Goal: Register for event/course

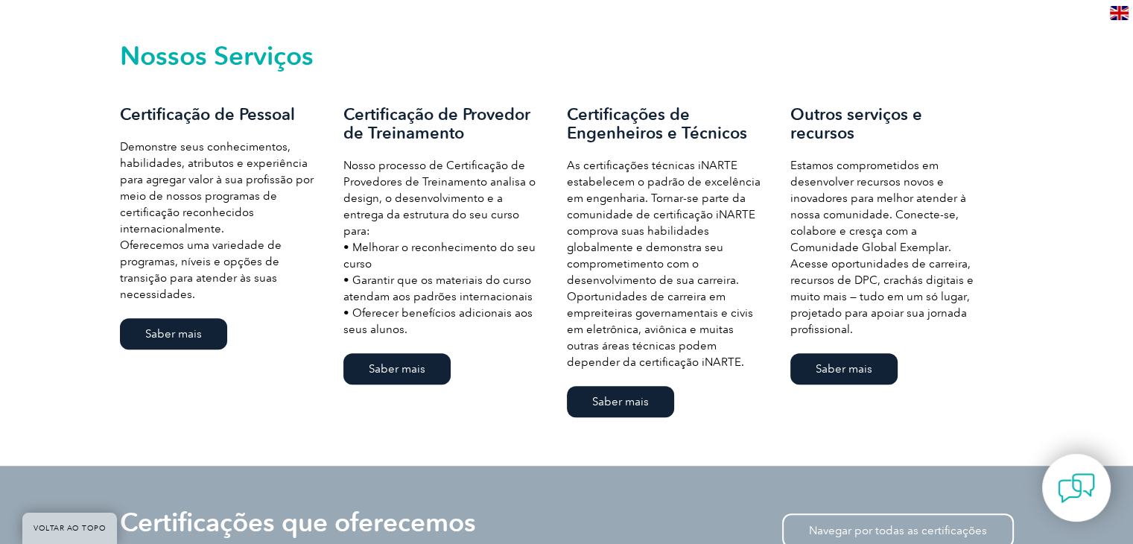
scroll to position [1020, 0]
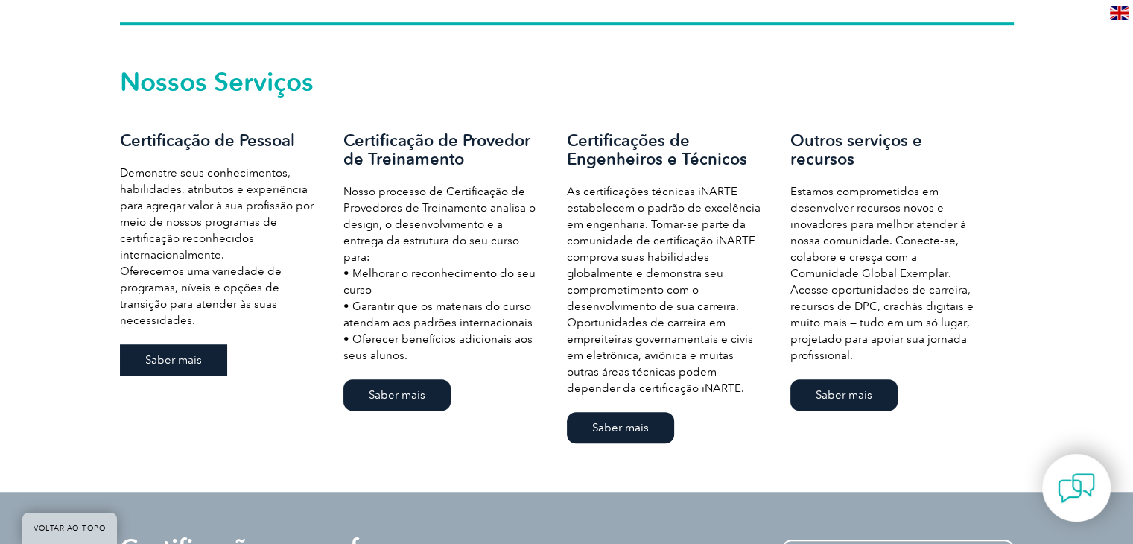
click at [194, 353] on font "Saber mais" at bounding box center [173, 359] width 57 height 13
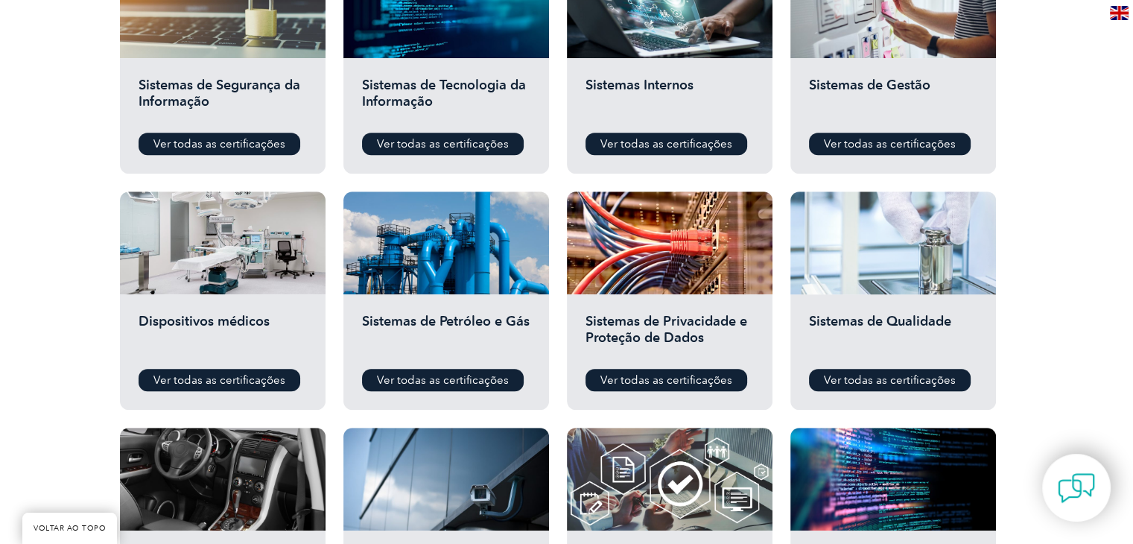
scroll to position [819, 0]
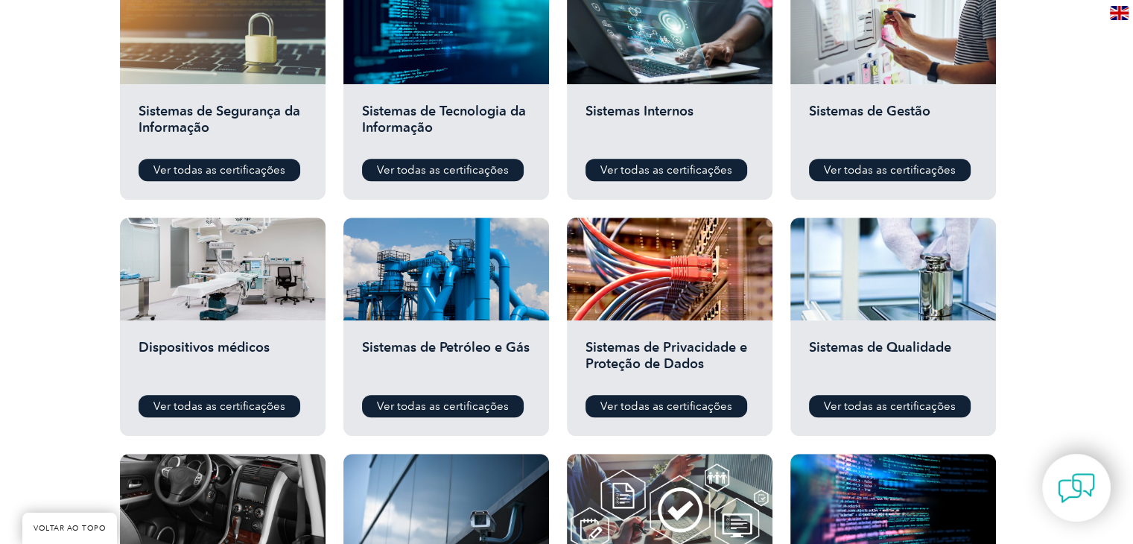
click at [939, 347] on font "Sistemas de Qualidade" at bounding box center [880, 347] width 142 height 16
click at [899, 409] on font "Ver todas as certificações" at bounding box center [890, 405] width 132 height 13
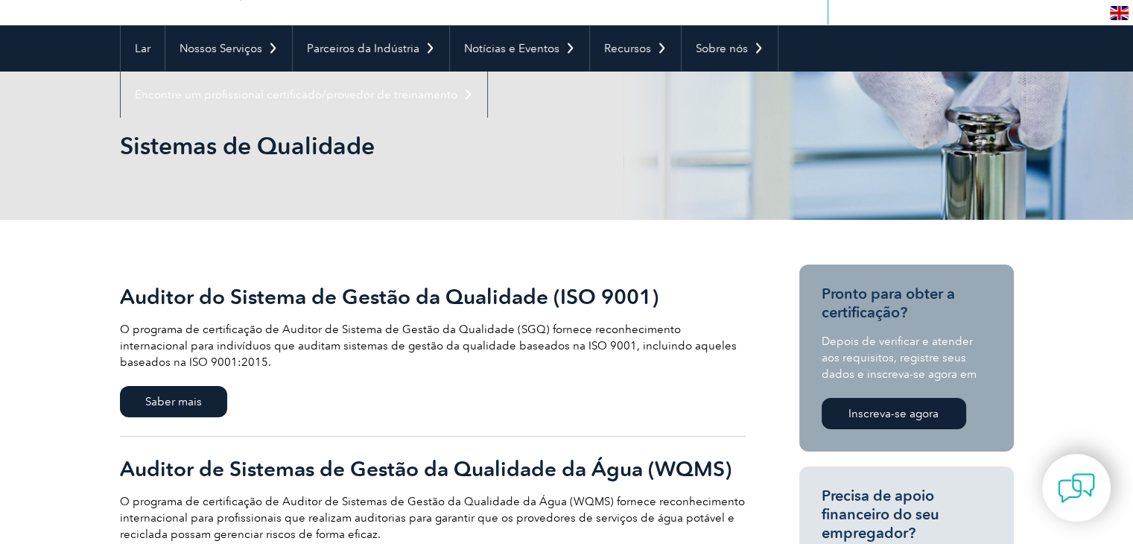
scroll to position [74, 0]
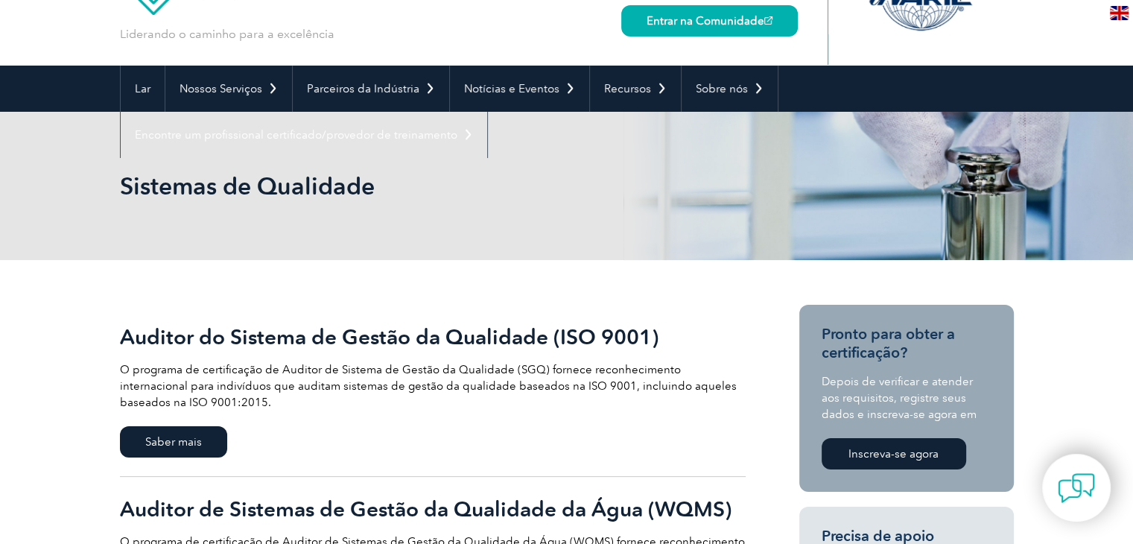
click at [909, 455] on font "Inscreva-se agora" at bounding box center [893, 453] width 90 height 13
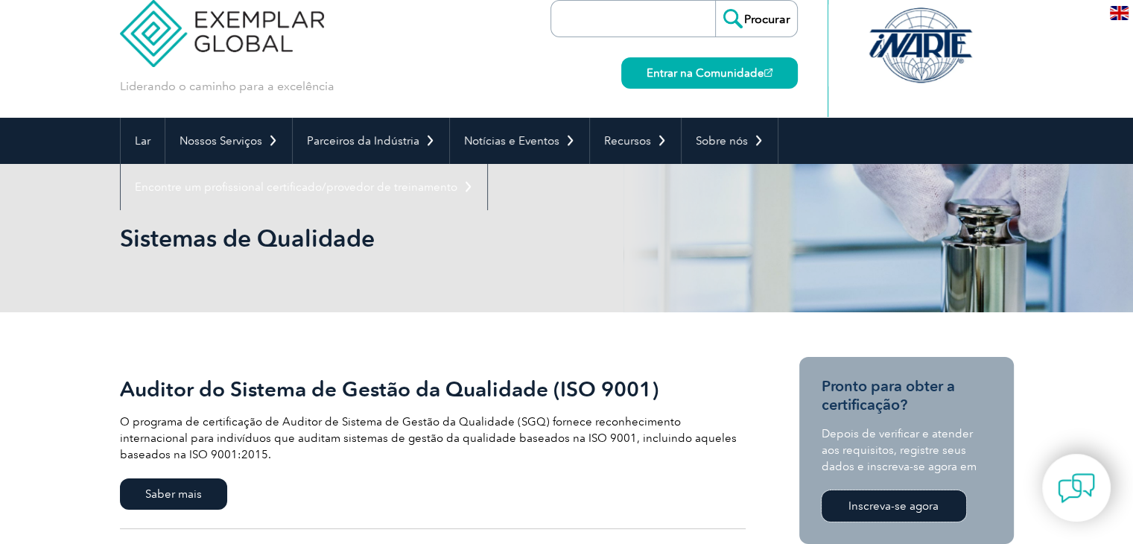
scroll to position [0, 0]
